Goal: Find contact information: Find contact information

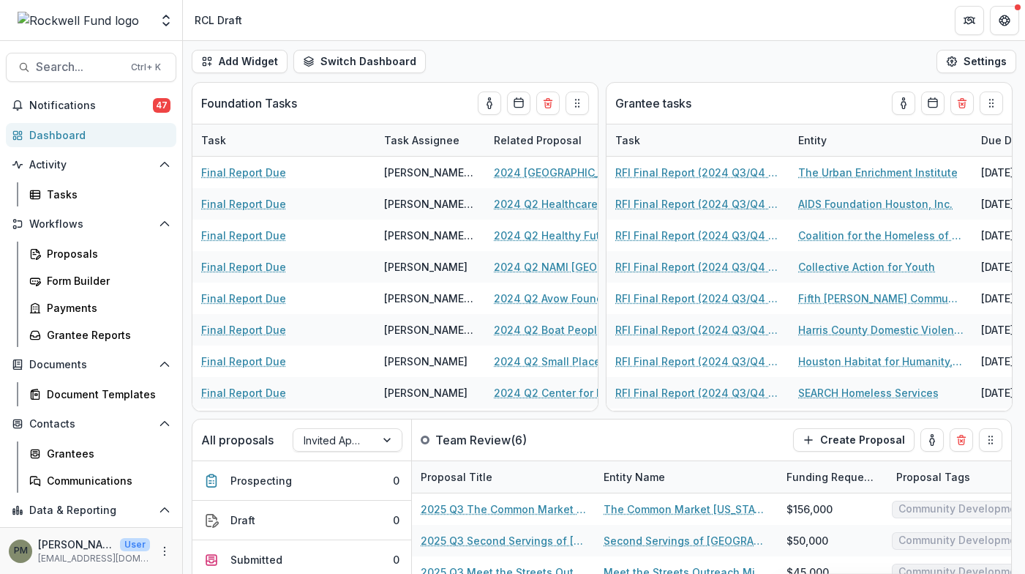
scroll to position [74, 0]
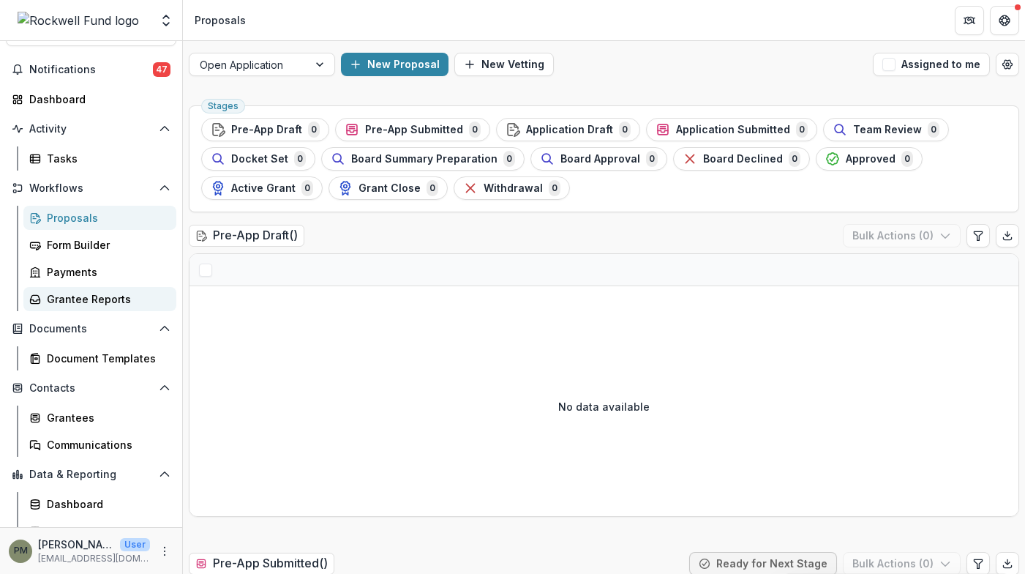
scroll to position [52, 0]
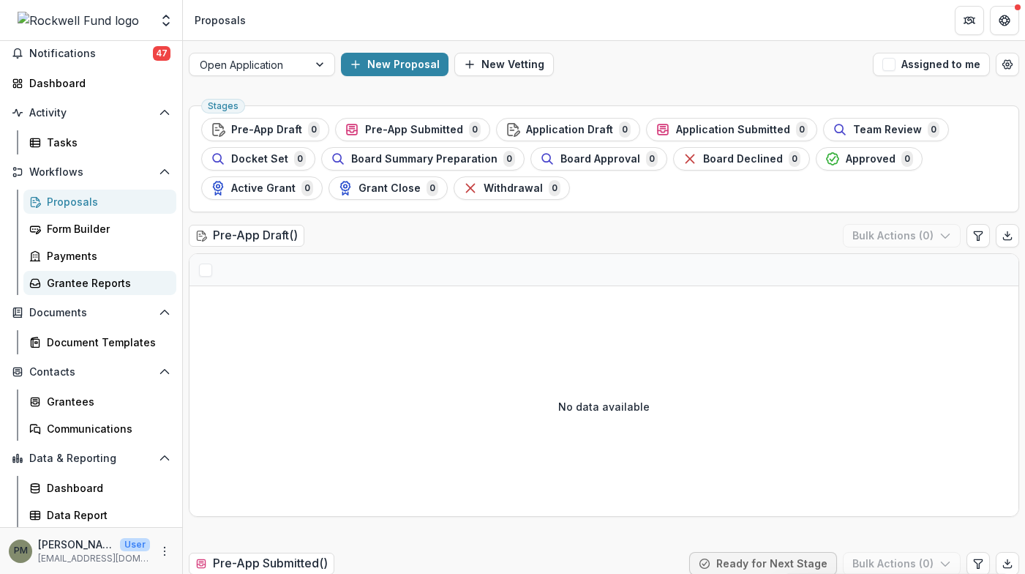
click at [89, 279] on div "Grantee Reports" at bounding box center [106, 282] width 118 height 15
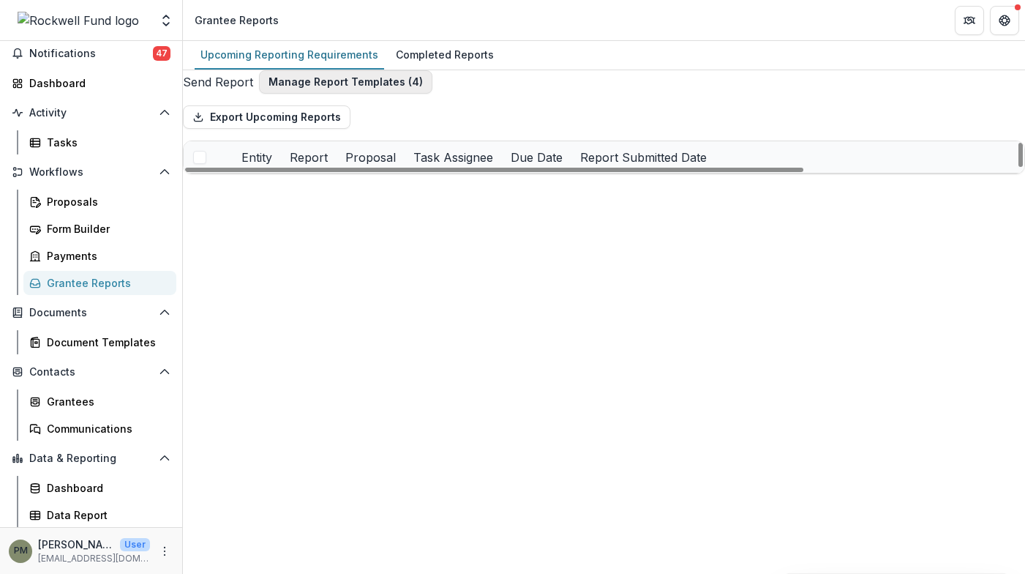
click at [369, 94] on button "Manage Report Templates ( 4 )" at bounding box center [345, 81] width 173 height 23
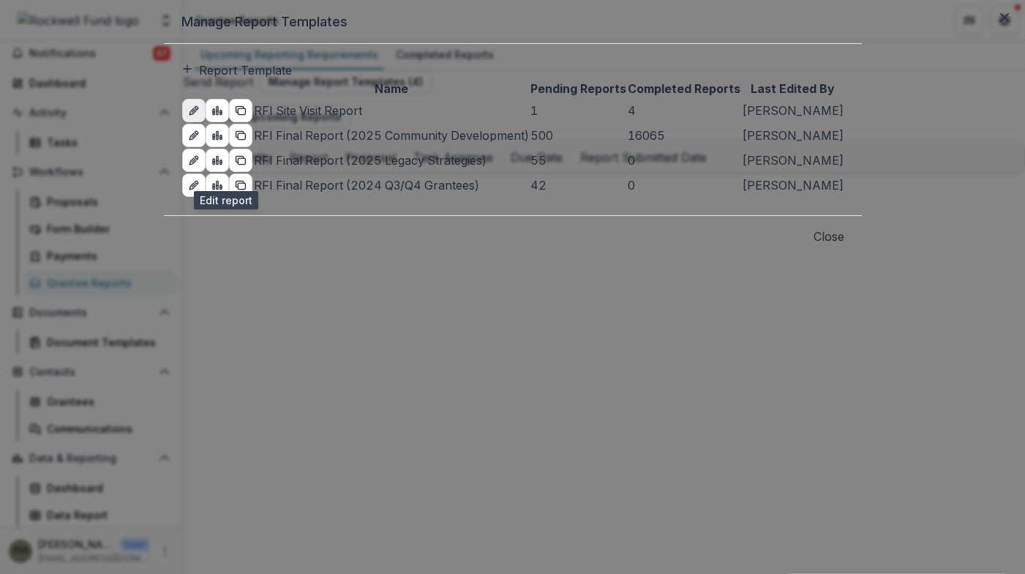
click at [196, 115] on icon "edit-report" at bounding box center [193, 111] width 7 height 7
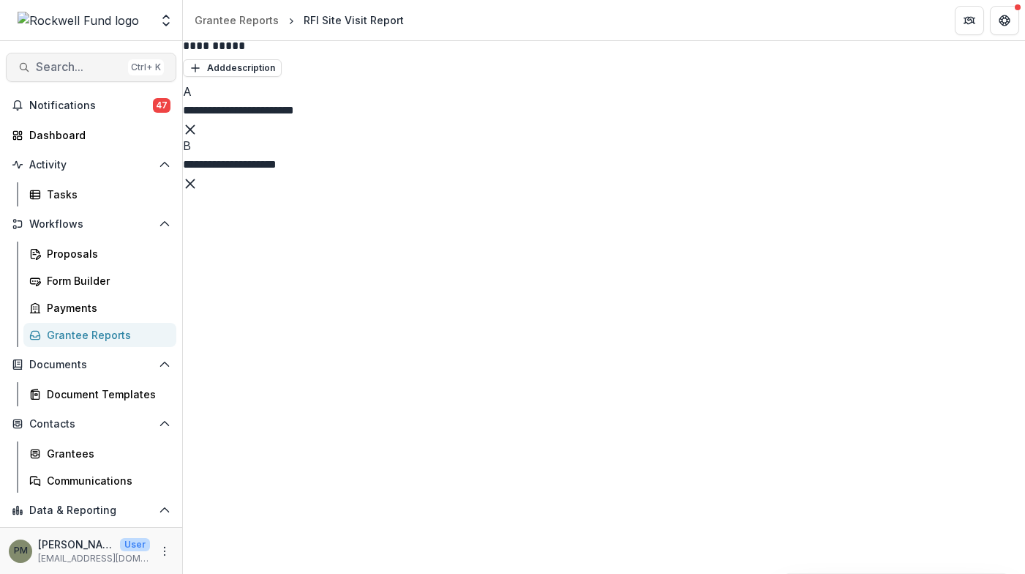
click at [40, 67] on span "Search..." at bounding box center [79, 67] width 86 height 14
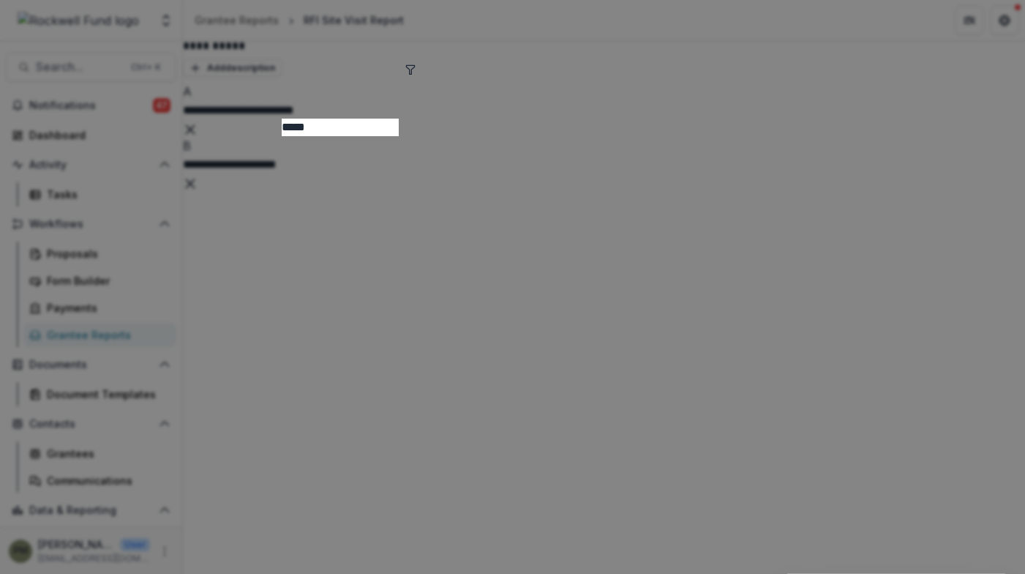
type input "*****"
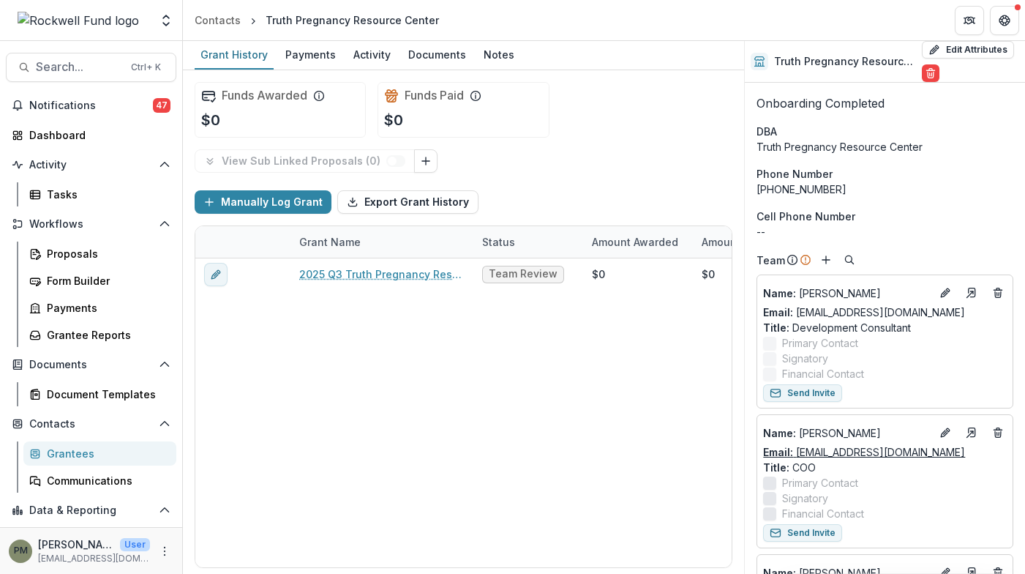
click at [836, 451] on link "Email: grahamc@tprcdallas.org" at bounding box center [864, 451] width 202 height 15
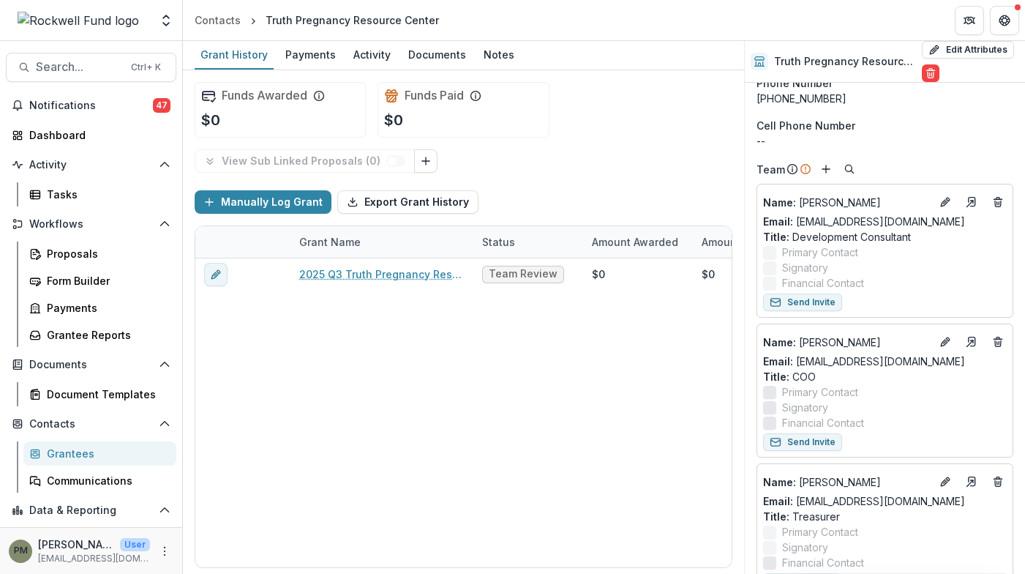
scroll to position [73, 0]
